Goal: Transaction & Acquisition: Purchase product/service

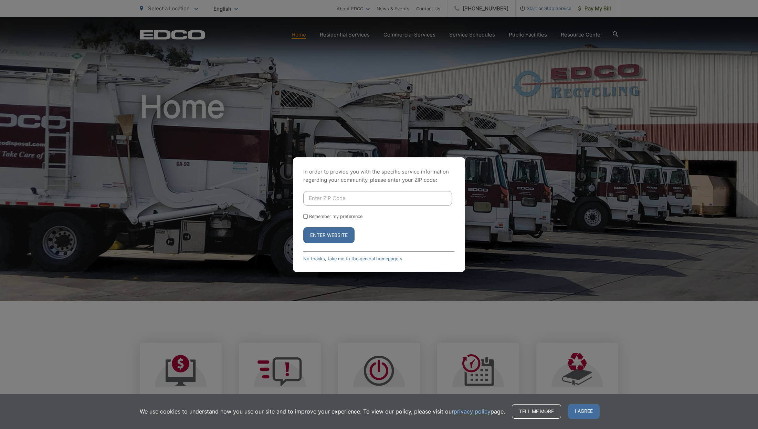
drag, startPoint x: 306, startPoint y: 216, endPoint x: 307, endPoint y: 209, distance: 6.9
click at [306, 216] on input "Remember my preference" at bounding box center [305, 216] width 4 height 4
checkbox input "true"
click at [311, 201] on input "Enter ZIP Code" at bounding box center [377, 198] width 149 height 14
type input "92020"
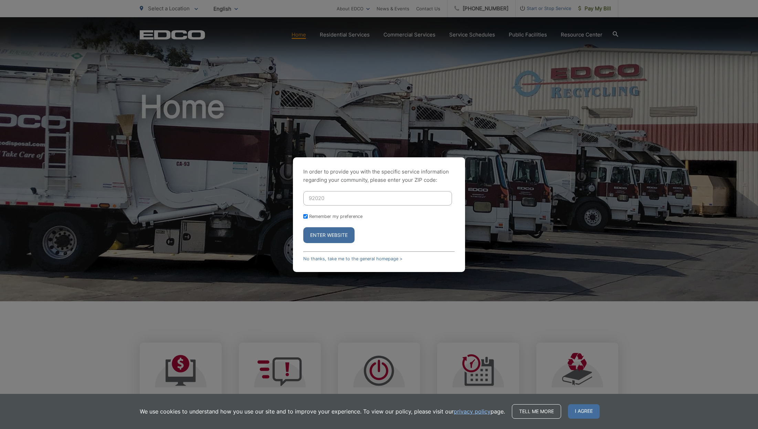
click at [338, 236] on button "Enter Website" at bounding box center [328, 235] width 51 height 16
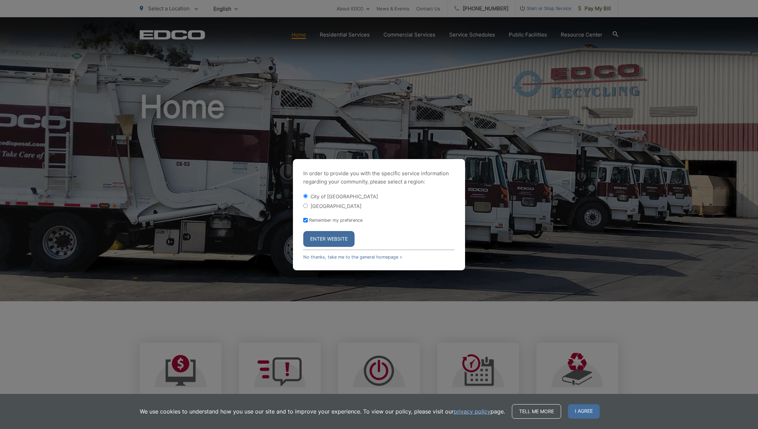
click at [326, 241] on button "Enter Website" at bounding box center [328, 239] width 51 height 16
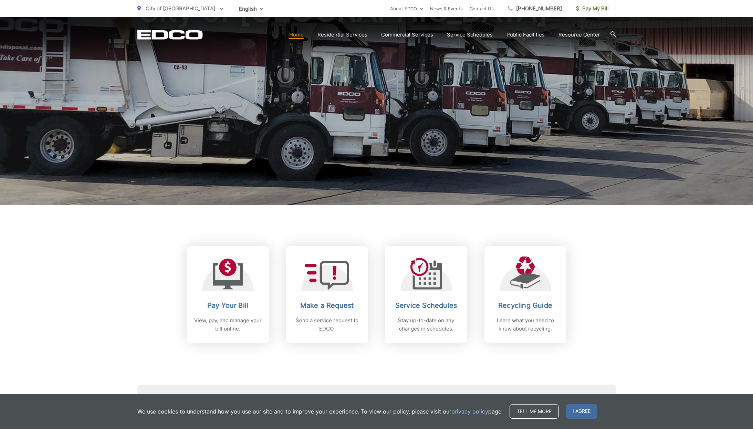
scroll to position [159, 0]
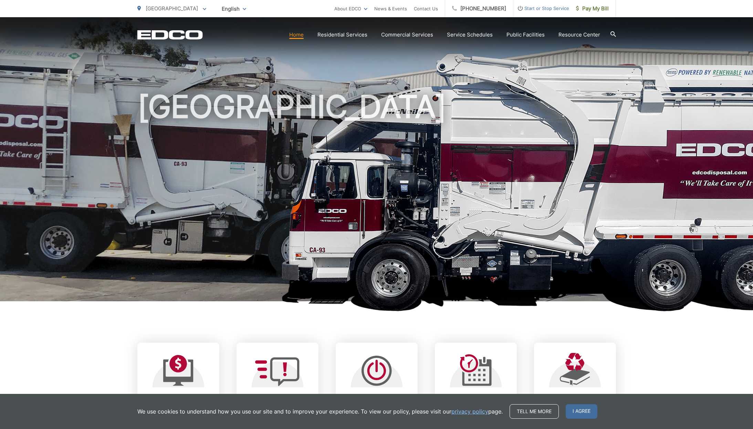
scroll to position [110, 0]
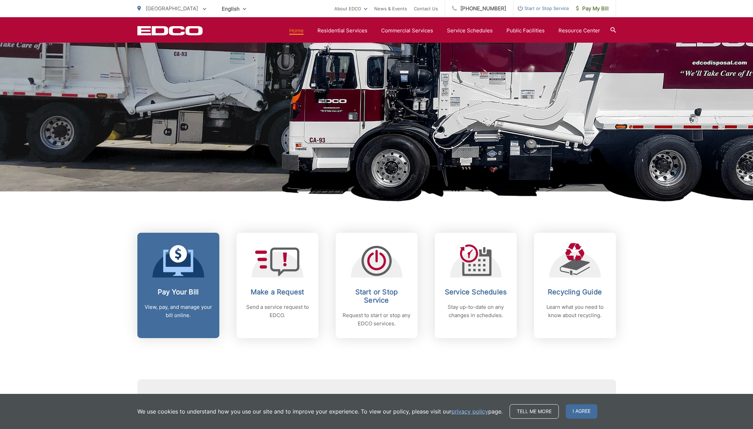
click at [186, 284] on link "Pay Your Bill View, pay, and manage your bill online." at bounding box center [178, 285] width 82 height 105
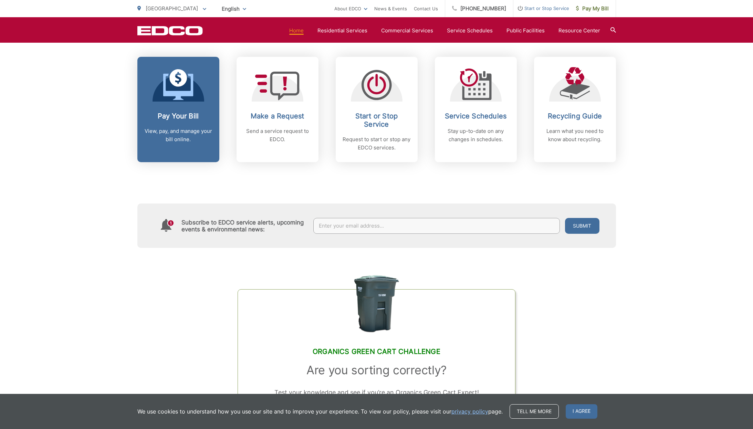
scroll to position [275, 0]
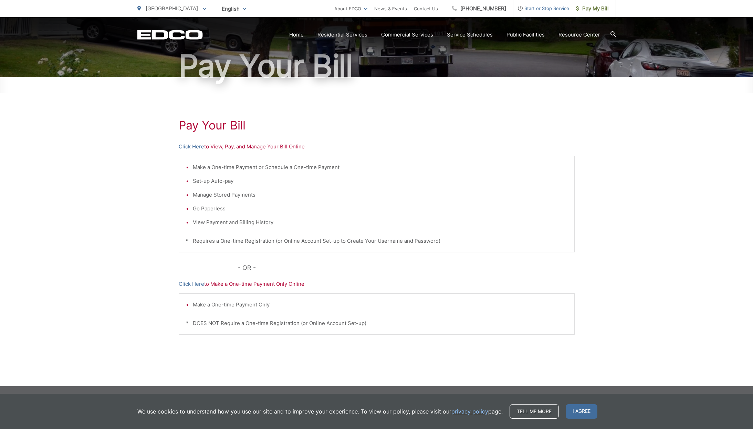
scroll to position [59, 0]
